Goal: Task Accomplishment & Management: Use online tool/utility

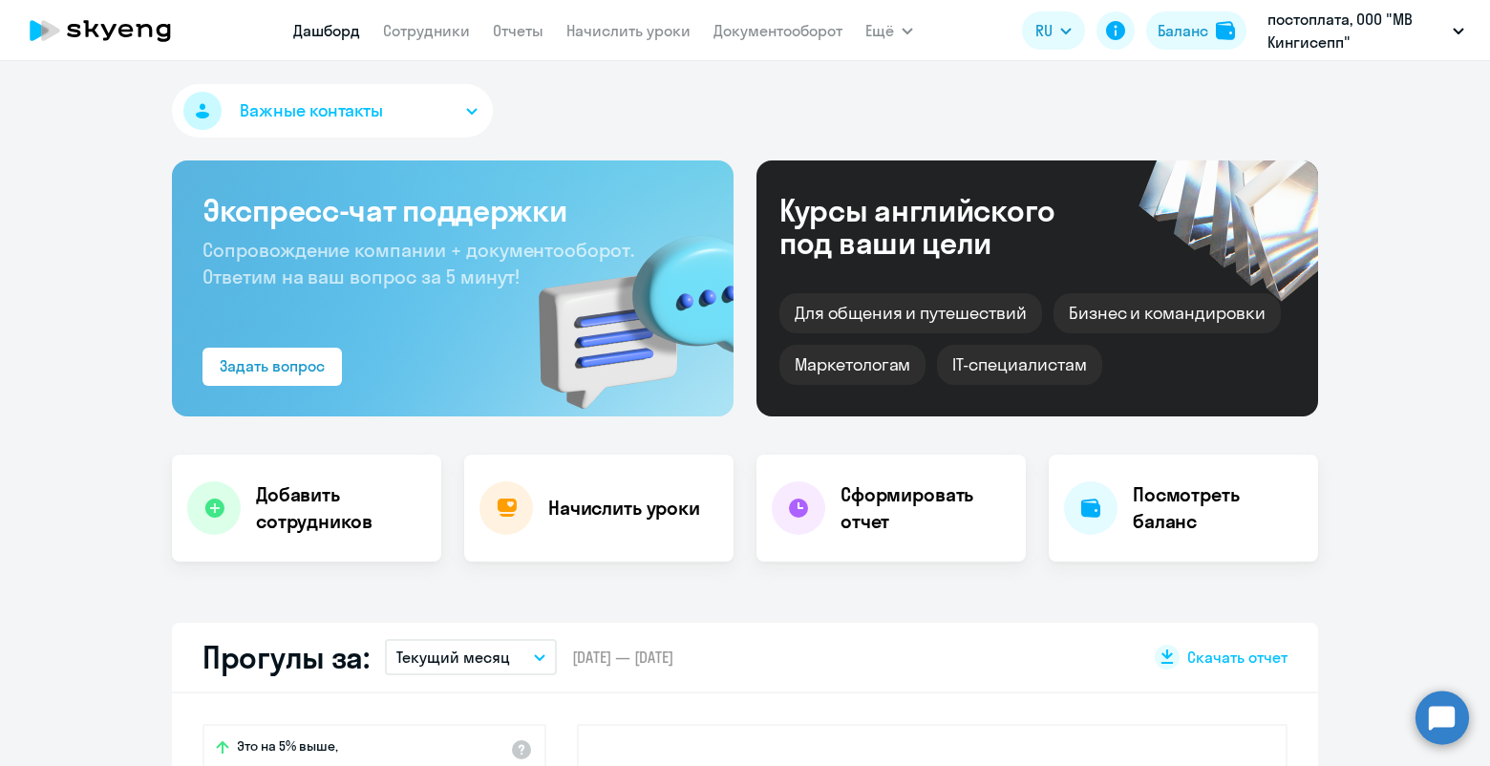
select select "30"
click at [632, 508] on h4 "Начислить уроки" at bounding box center [624, 508] width 152 height 27
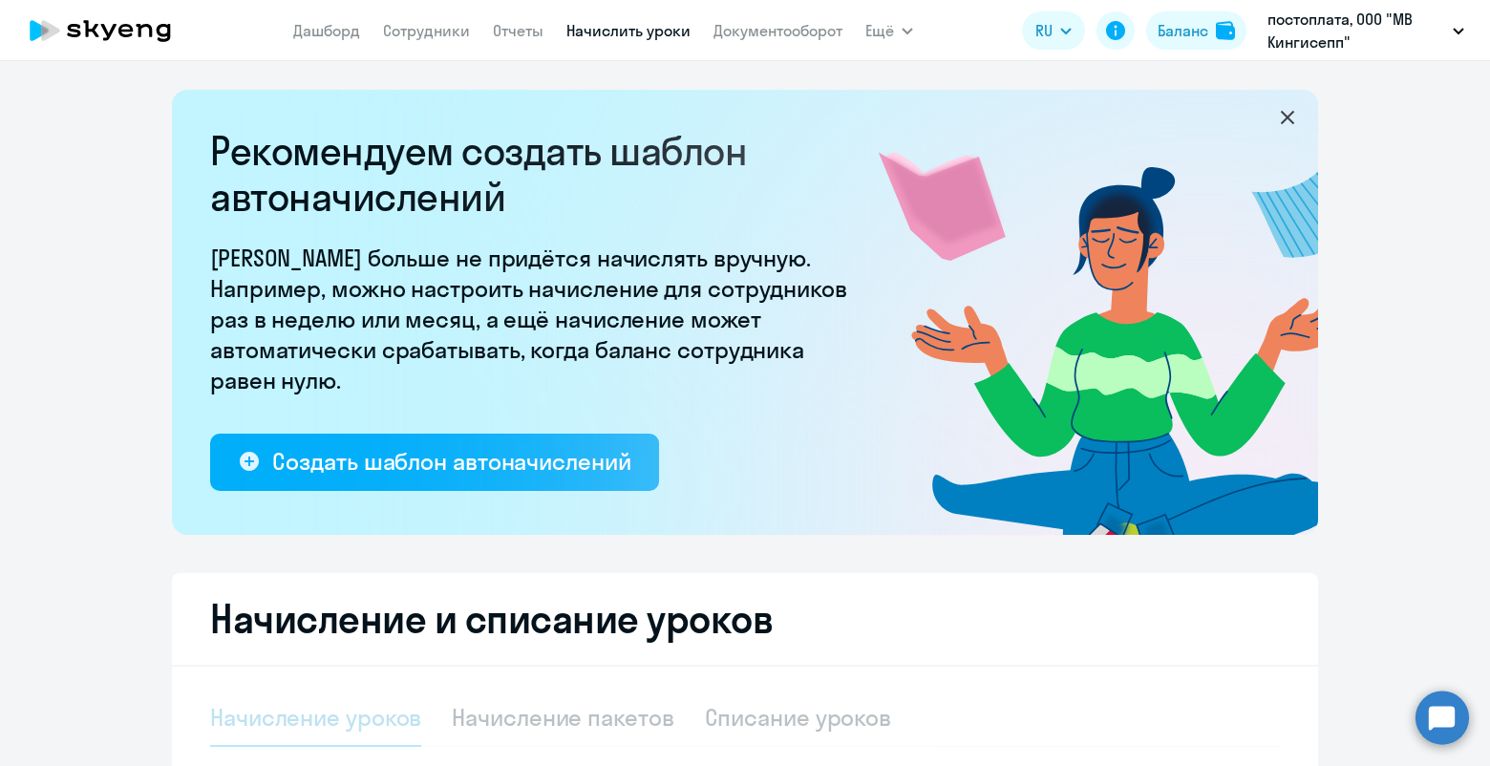
select select "10"
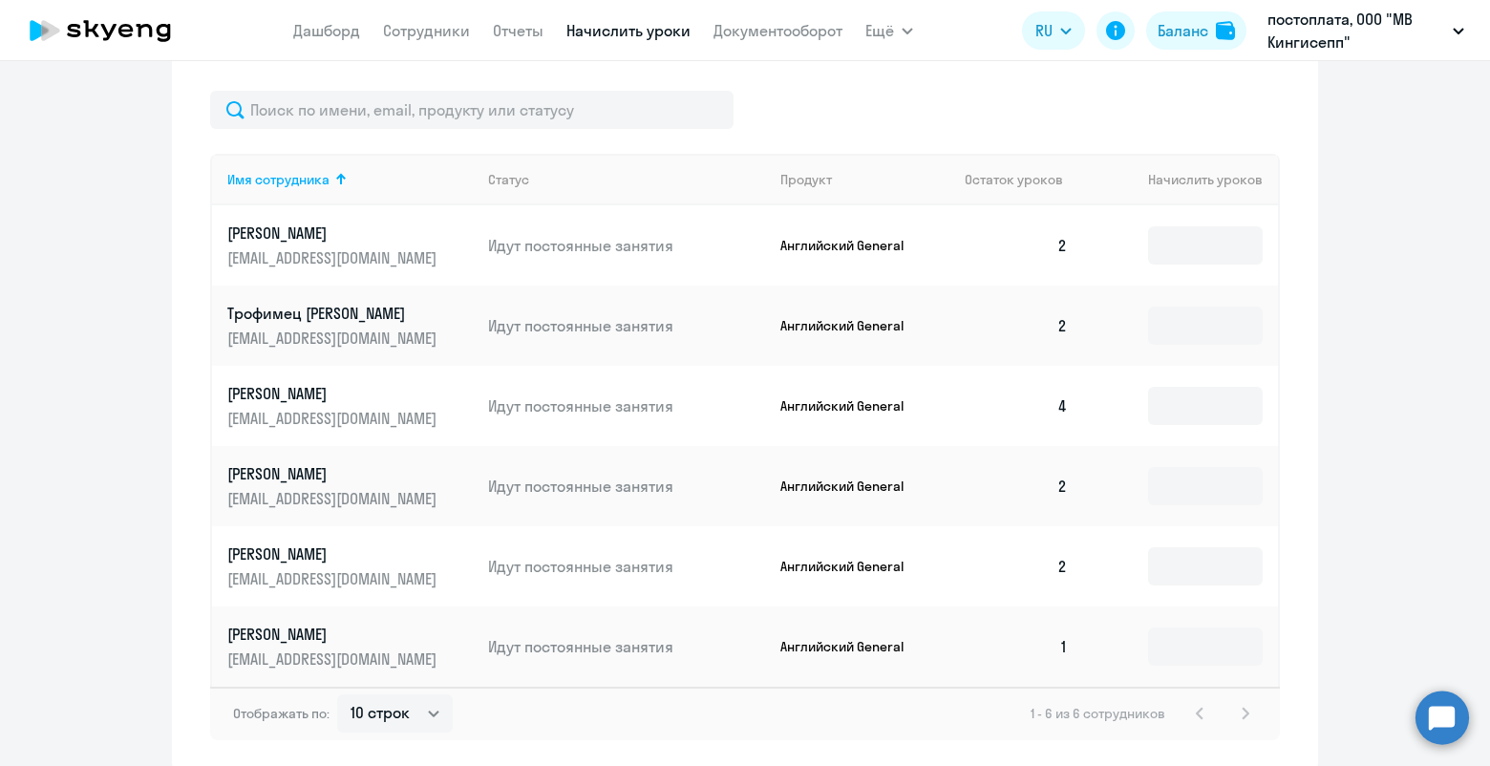
scroll to position [875, 0]
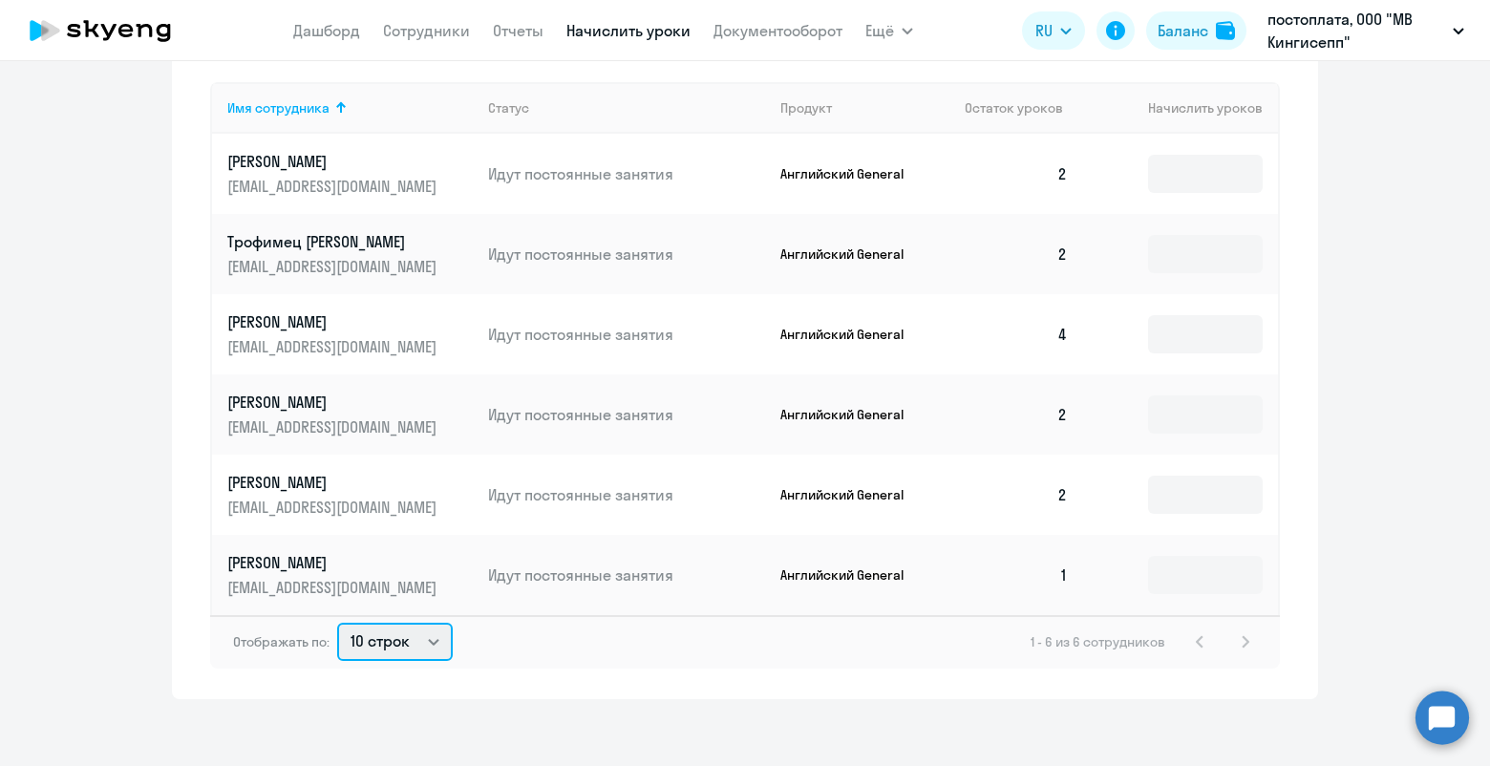
click at [431, 659] on select "10 строк 30 строк 50 строк" at bounding box center [395, 642] width 116 height 38
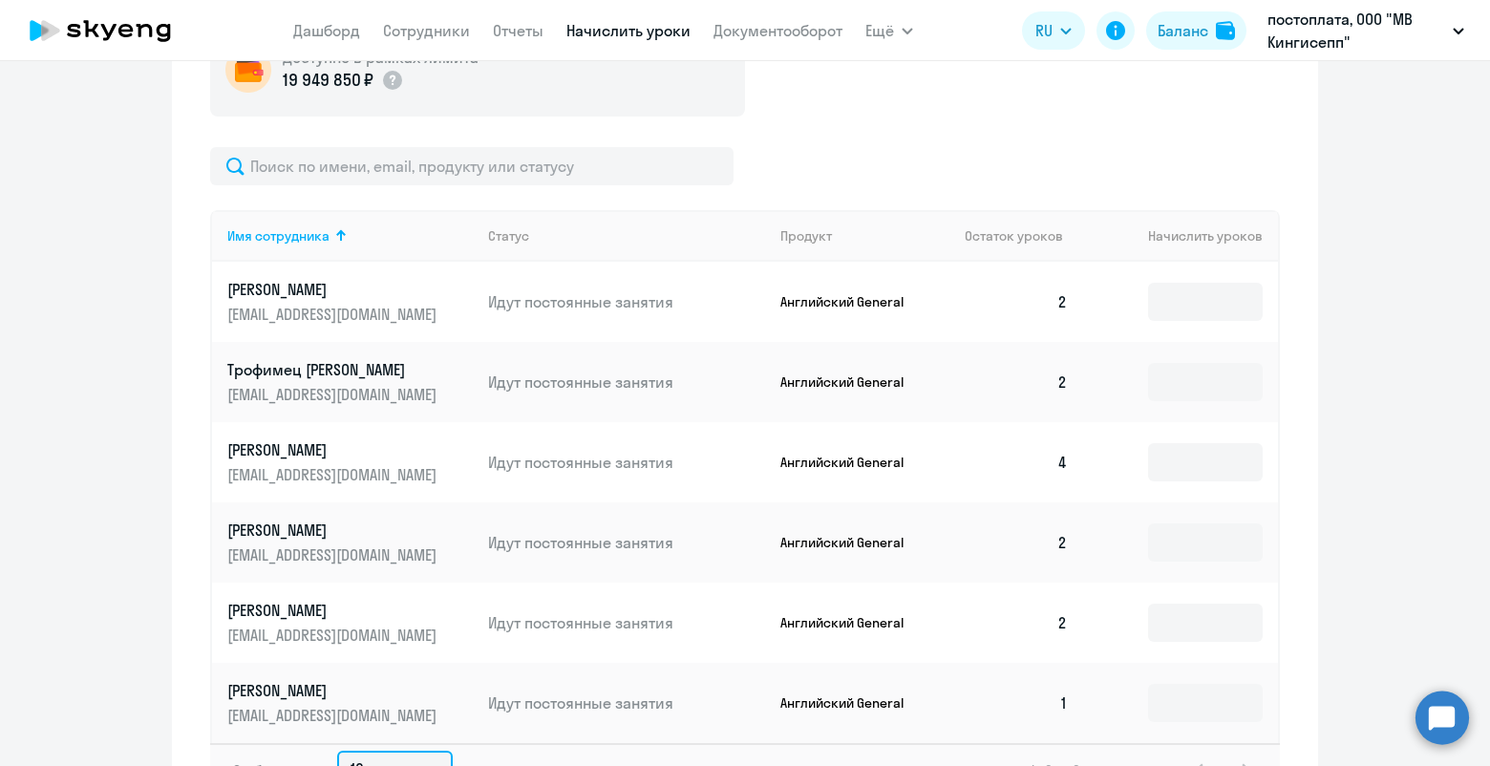
scroll to position [716, 0]
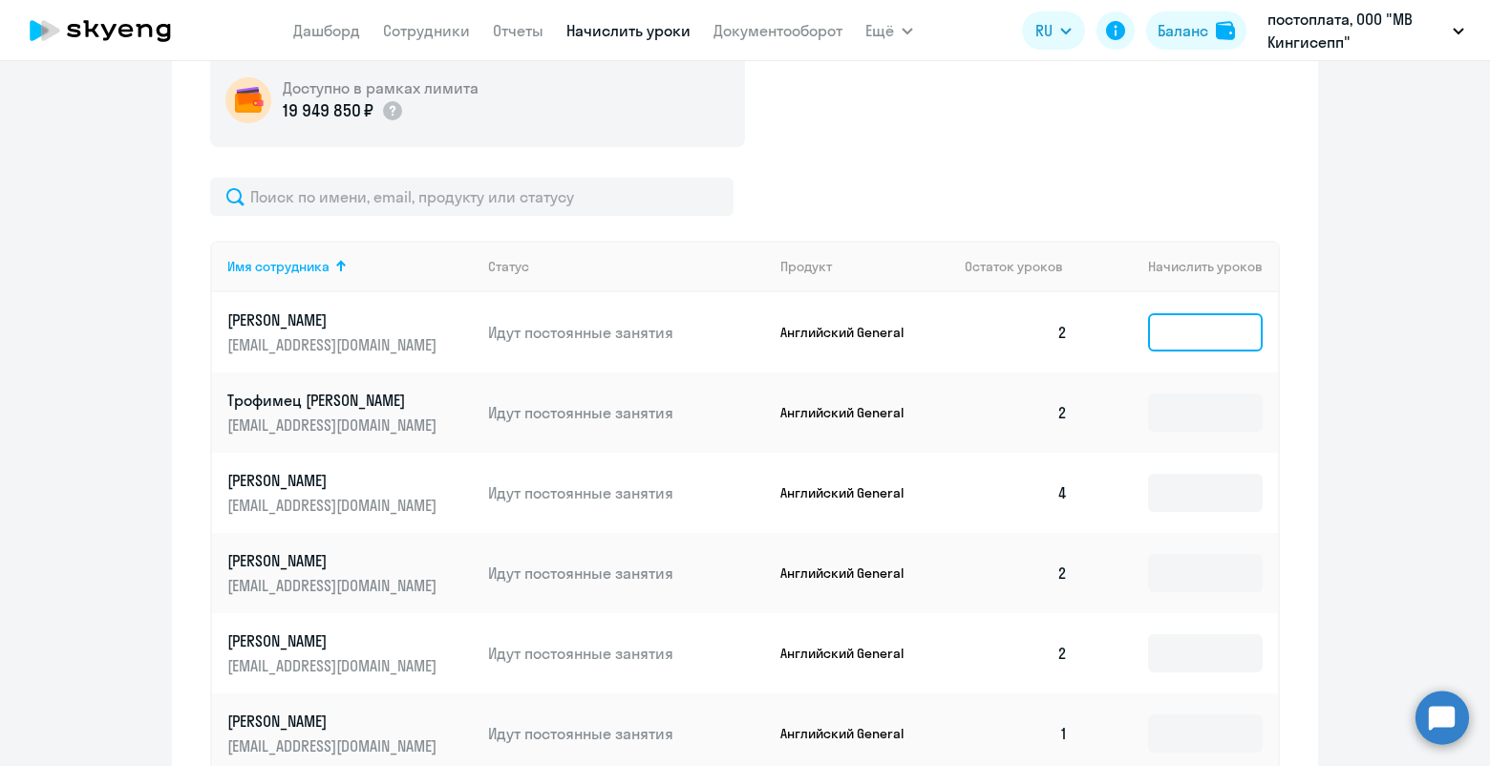
click at [1187, 325] on input at bounding box center [1205, 332] width 115 height 38
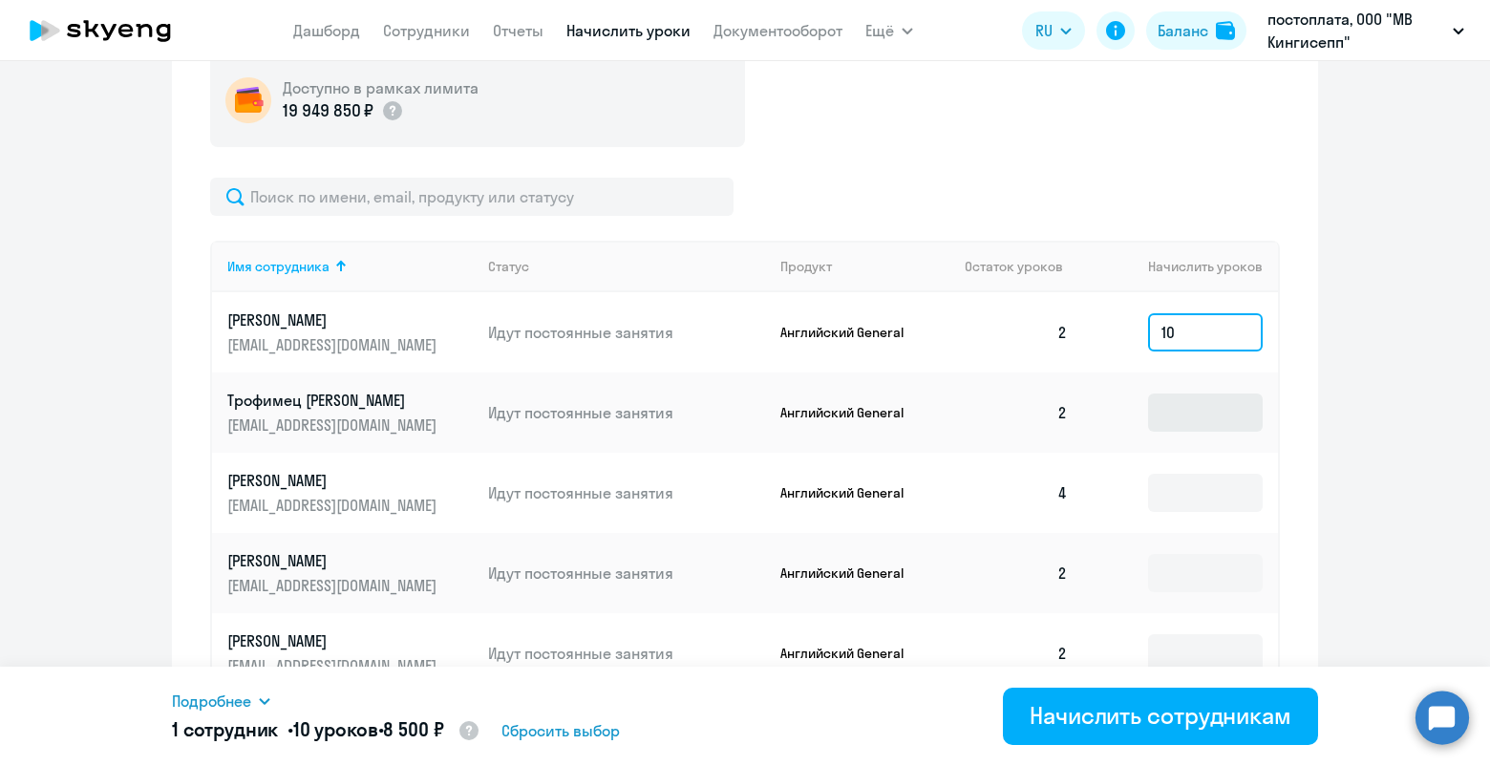
type input "10"
click at [1197, 416] on input at bounding box center [1205, 413] width 115 height 38
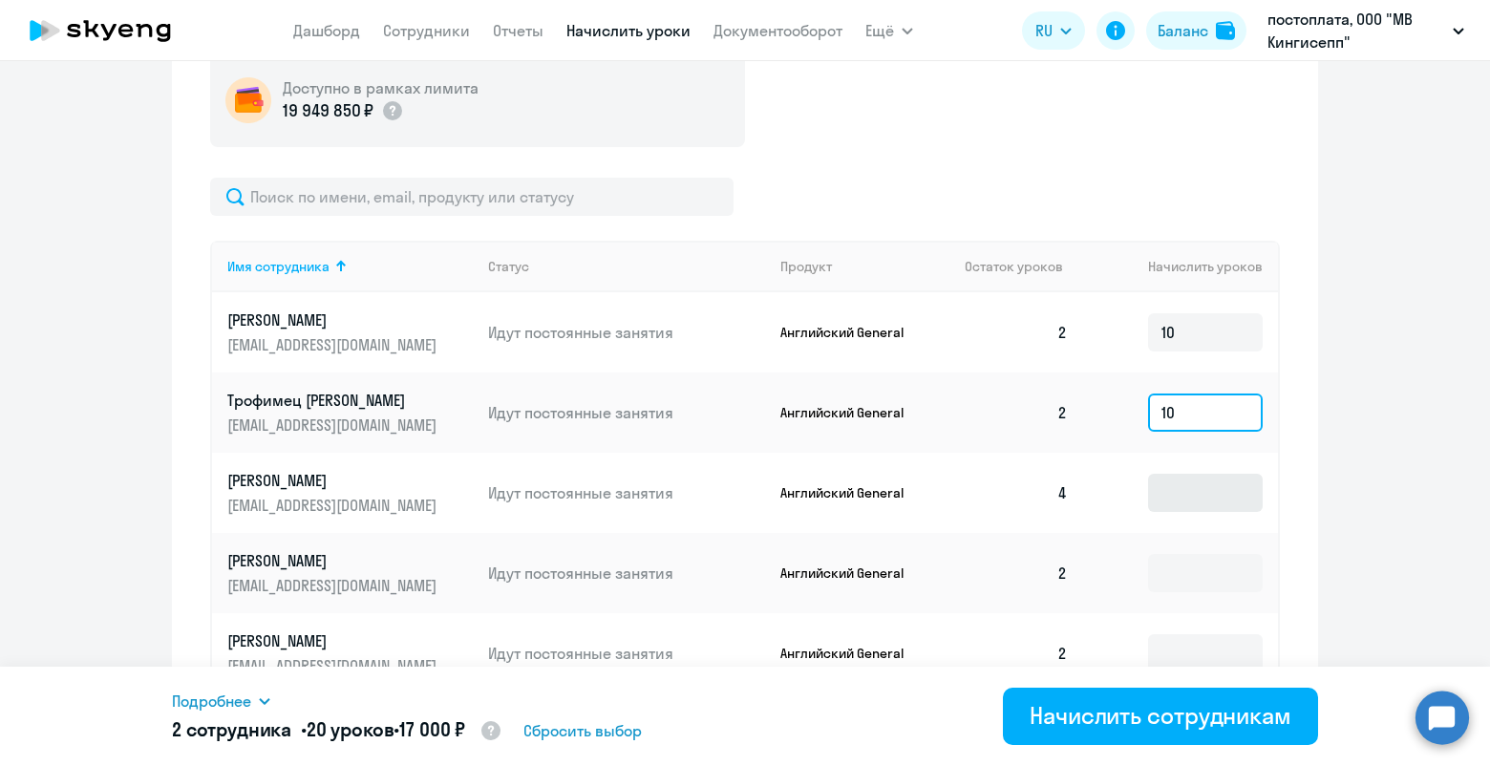
type input "10"
click at [1166, 499] on input at bounding box center [1205, 493] width 115 height 38
type input "10"
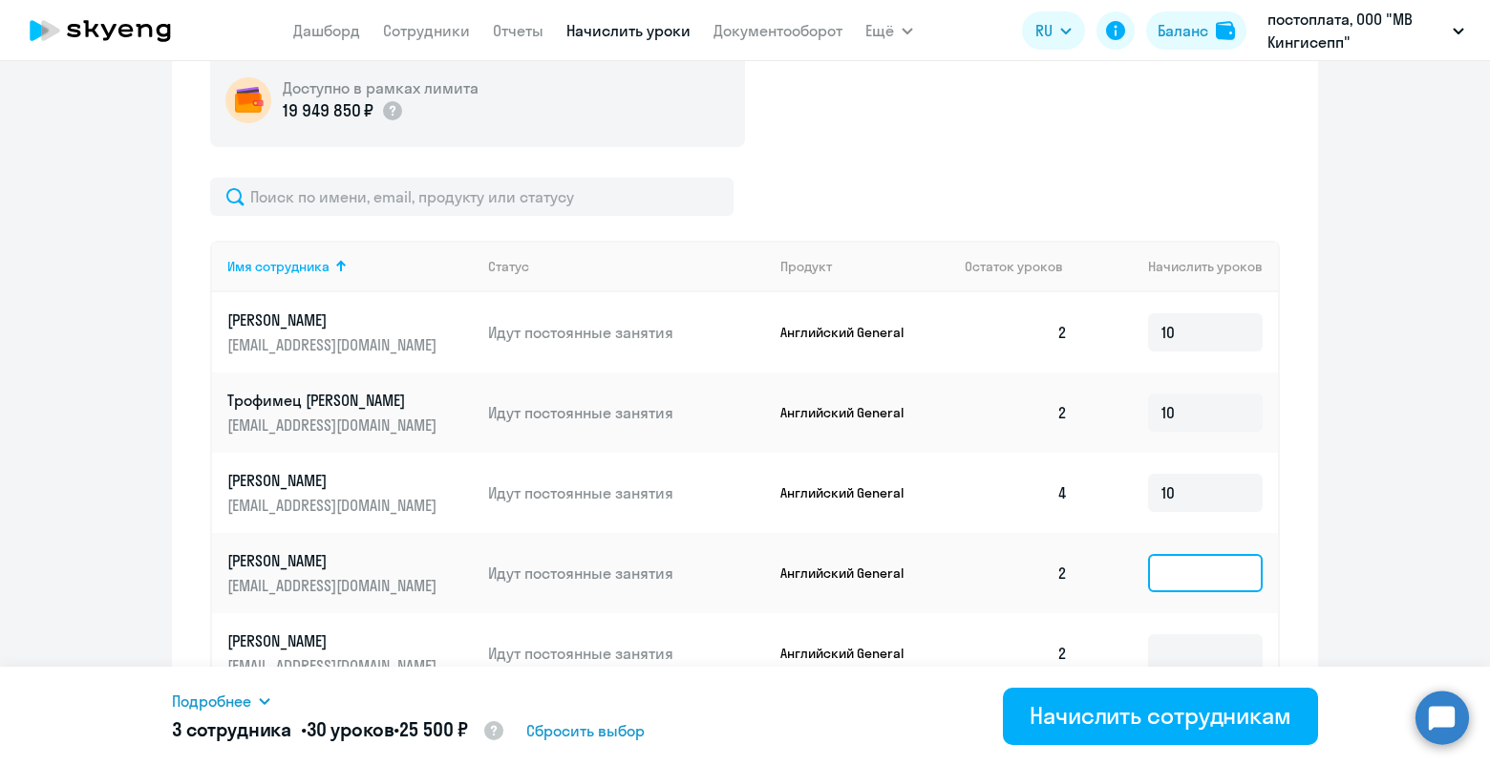
click at [1185, 587] on input at bounding box center [1205, 573] width 115 height 38
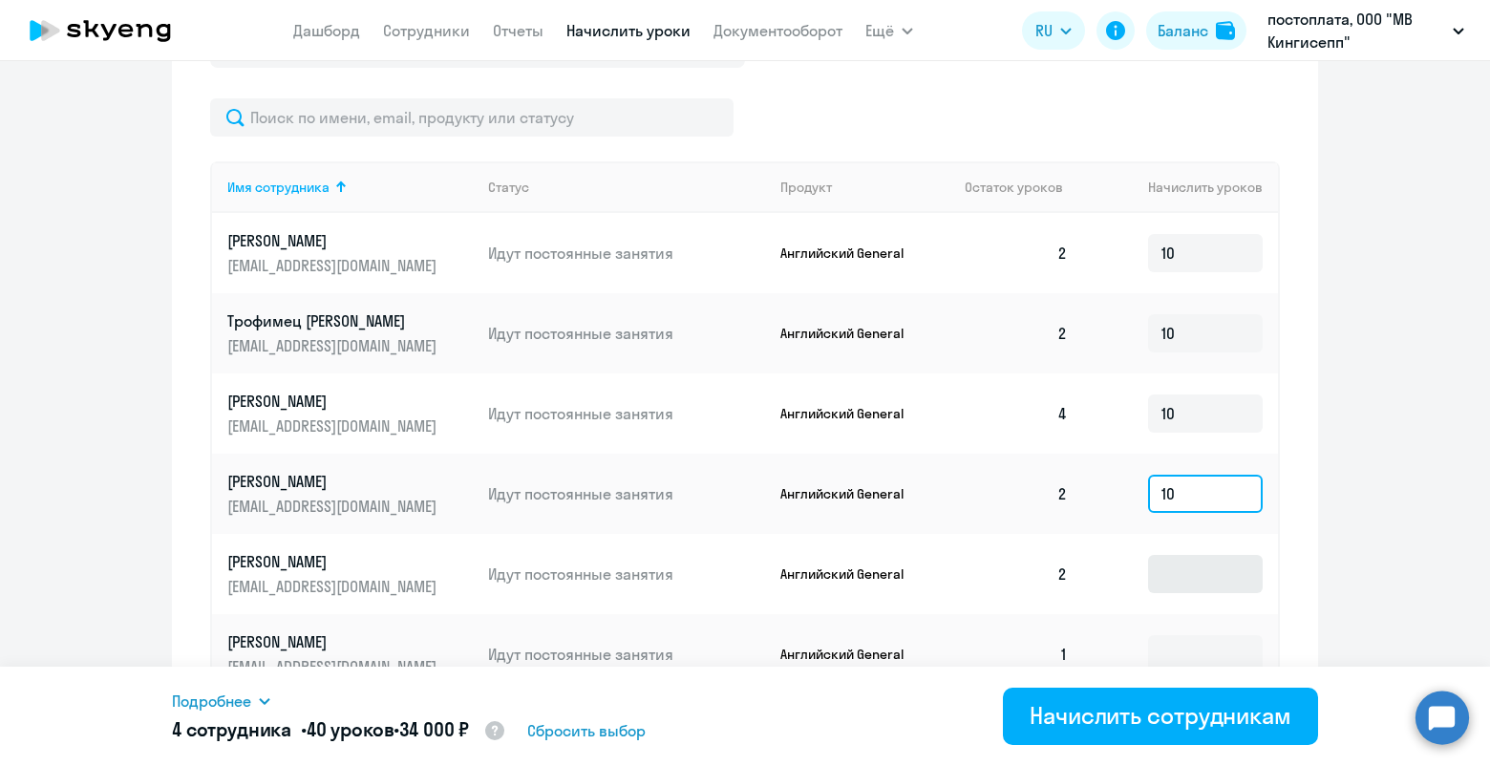
type input "10"
click at [1184, 593] on input at bounding box center [1205, 574] width 115 height 38
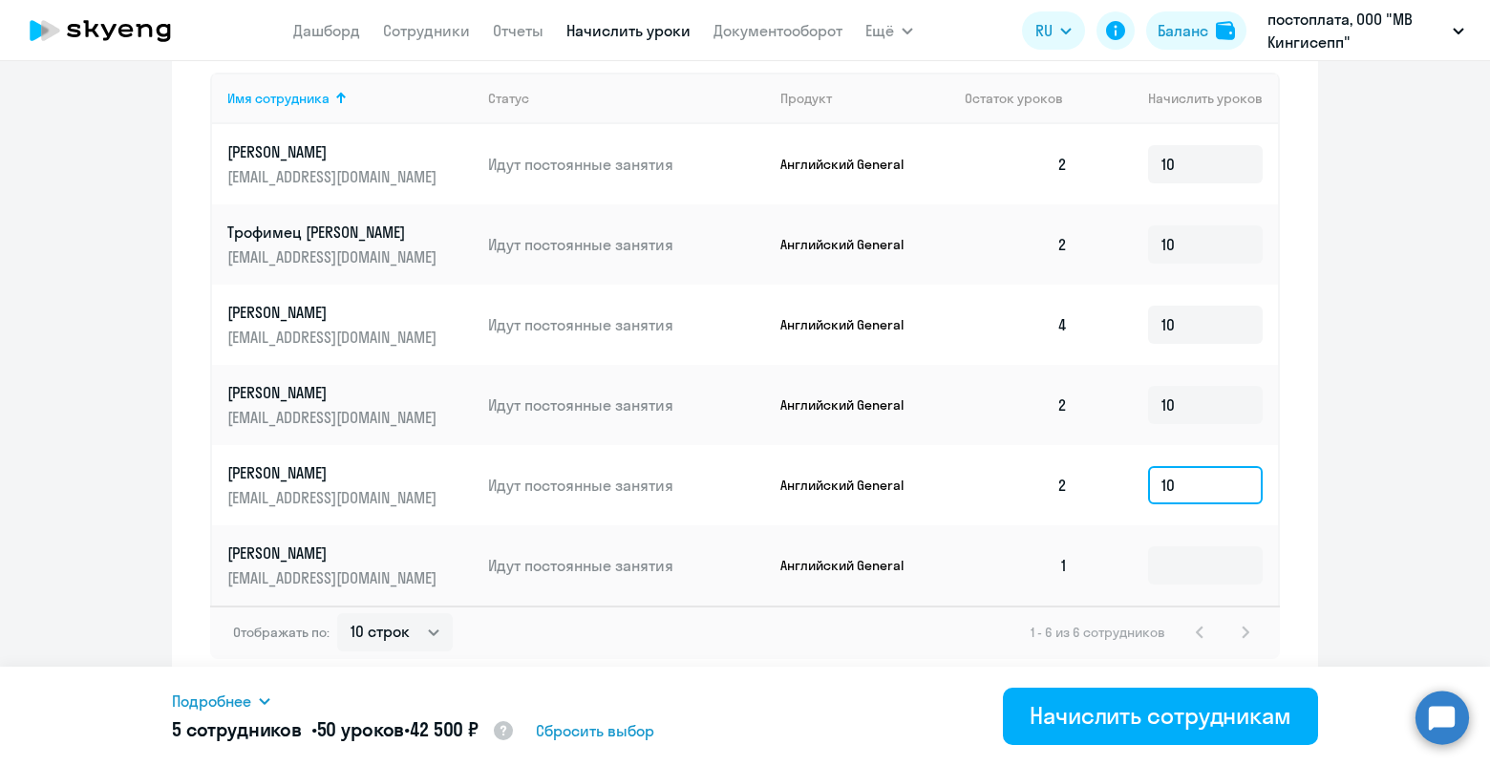
scroll to position [906, 0]
type input "10"
click at [1197, 565] on input at bounding box center [1205, 565] width 115 height 38
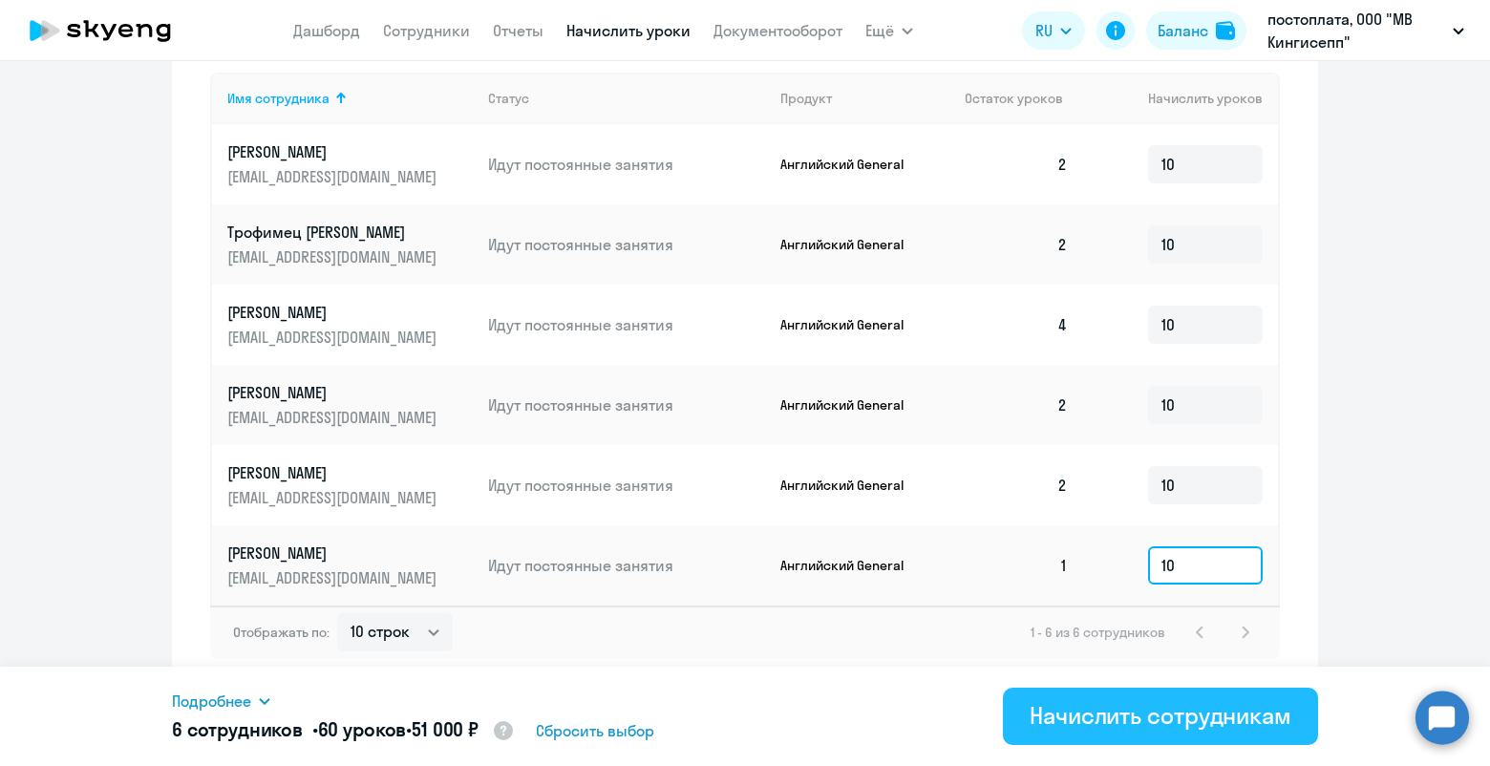
type input "10"
click at [1123, 706] on div "Начислить сотрудникам" at bounding box center [1161, 715] width 262 height 31
